Goal: Find specific page/section: Find specific page/section

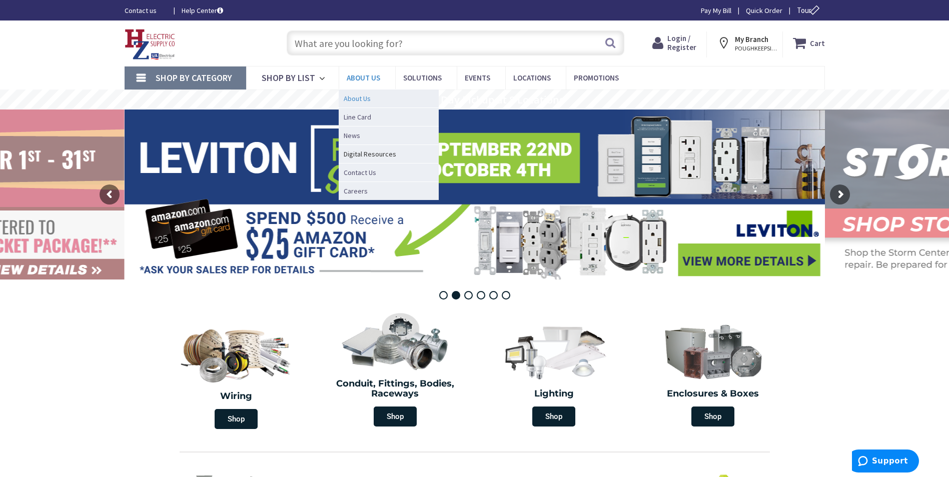
click at [352, 99] on span "About Us" at bounding box center [357, 99] width 27 height 10
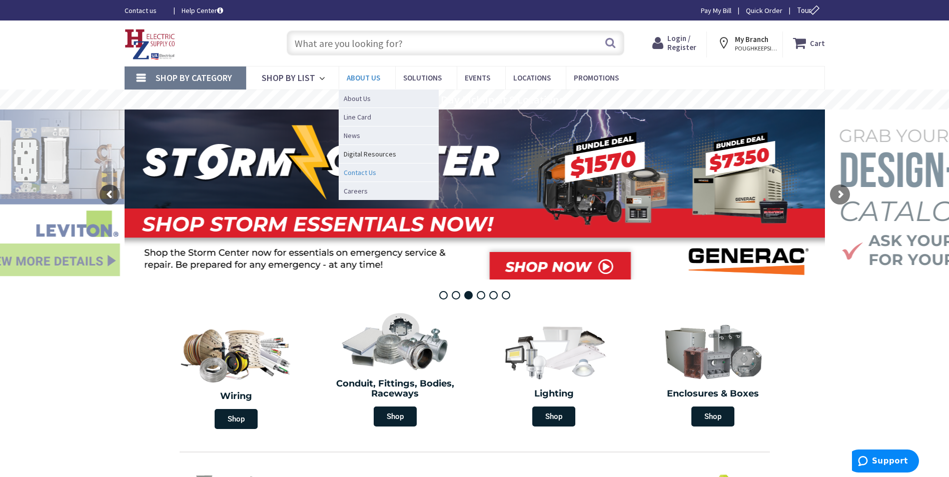
click at [359, 173] on span "Contact Us" at bounding box center [360, 173] width 33 height 10
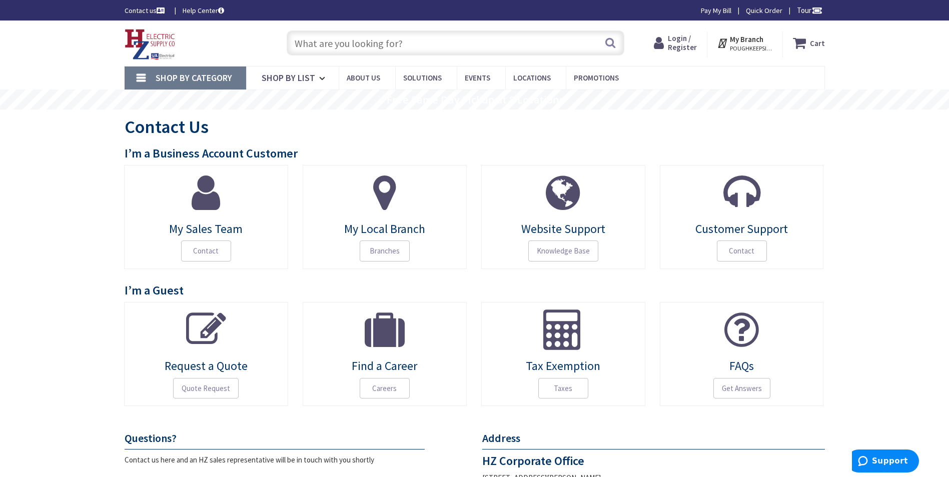
click at [758, 45] on span "POUGHKEEPSIE, [GEOGRAPHIC_DATA]" at bounding box center [751, 49] width 43 height 8
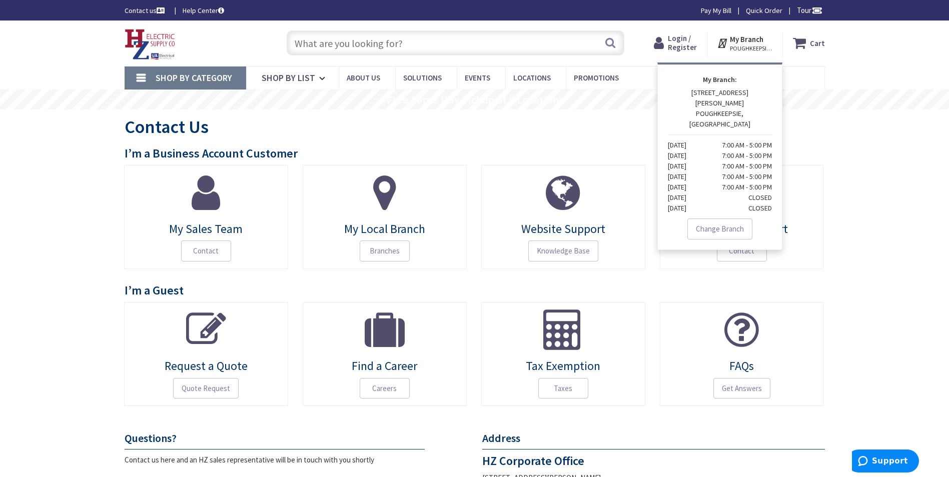
click at [801, 8] on span "Tour" at bounding box center [810, 11] width 26 height 10
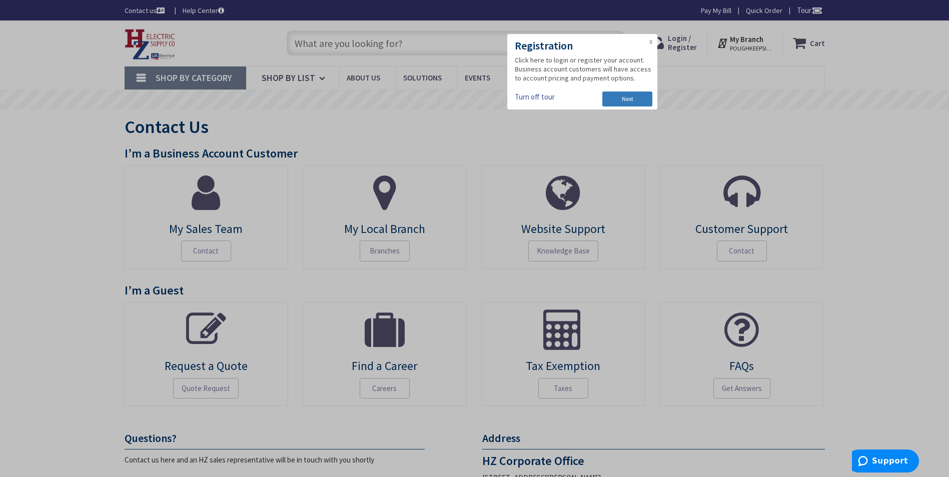
click at [632, 97] on link "Next" at bounding box center [628, 99] width 50 height 15
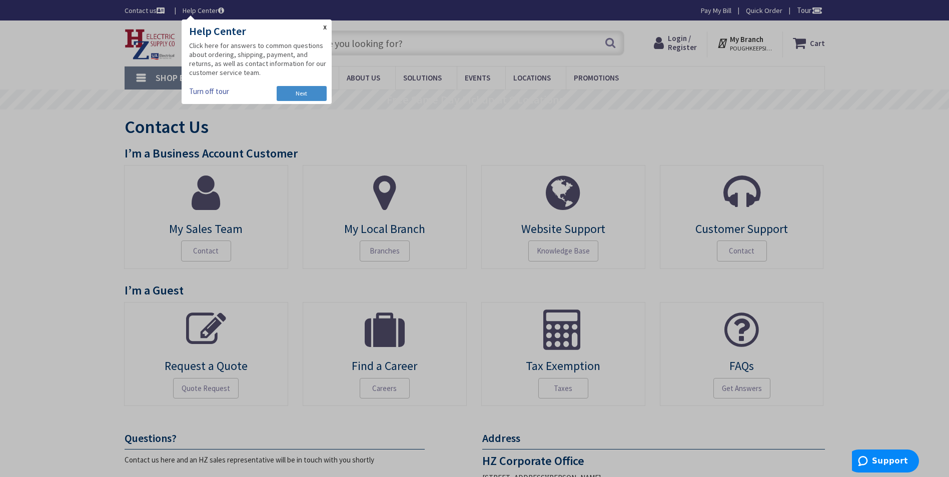
click at [324, 27] on link "X" at bounding box center [325, 28] width 4 height 7
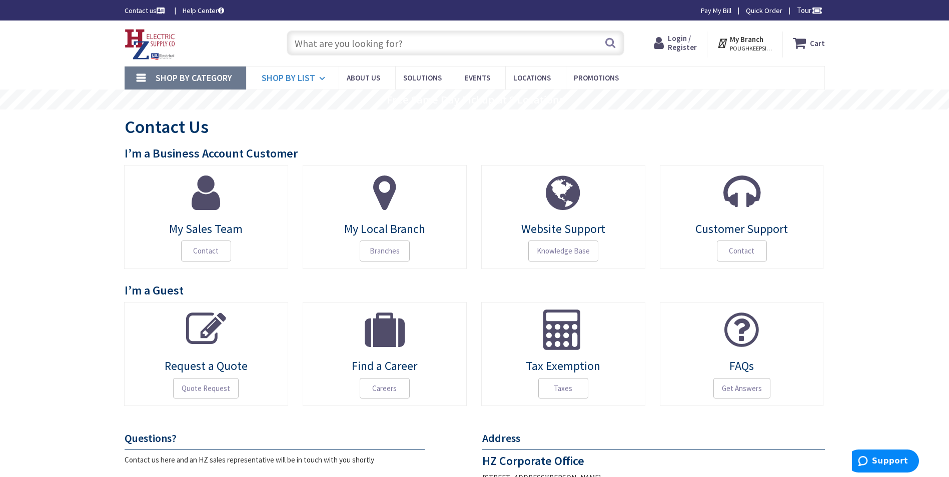
click at [290, 78] on span "Shop By List" at bounding box center [289, 78] width 54 height 12
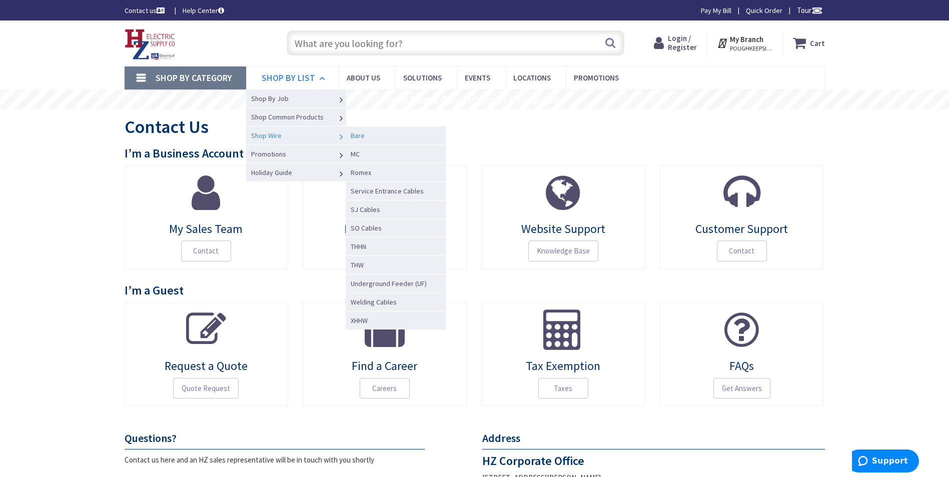
click at [362, 135] on span "Bare" at bounding box center [358, 135] width 14 height 9
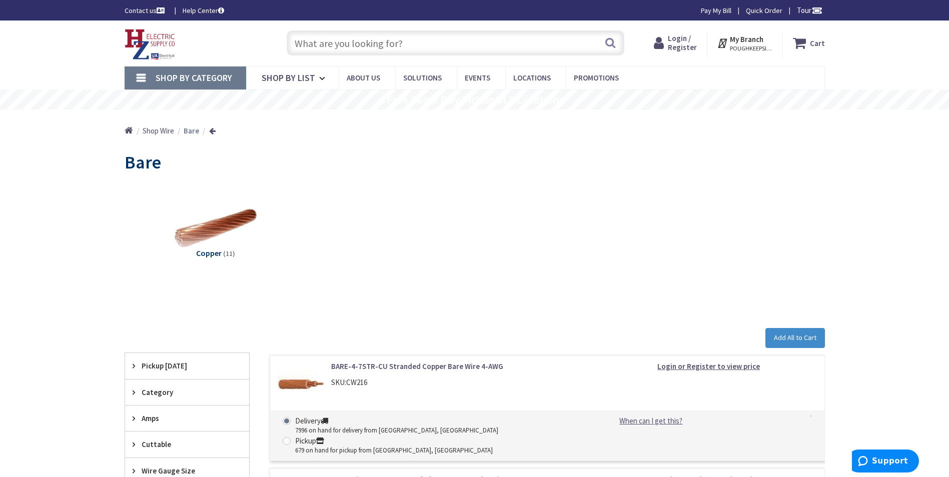
click at [762, 180] on div "Bare" at bounding box center [475, 164] width 701 height 38
